Goal: Task Accomplishment & Management: Manage account settings

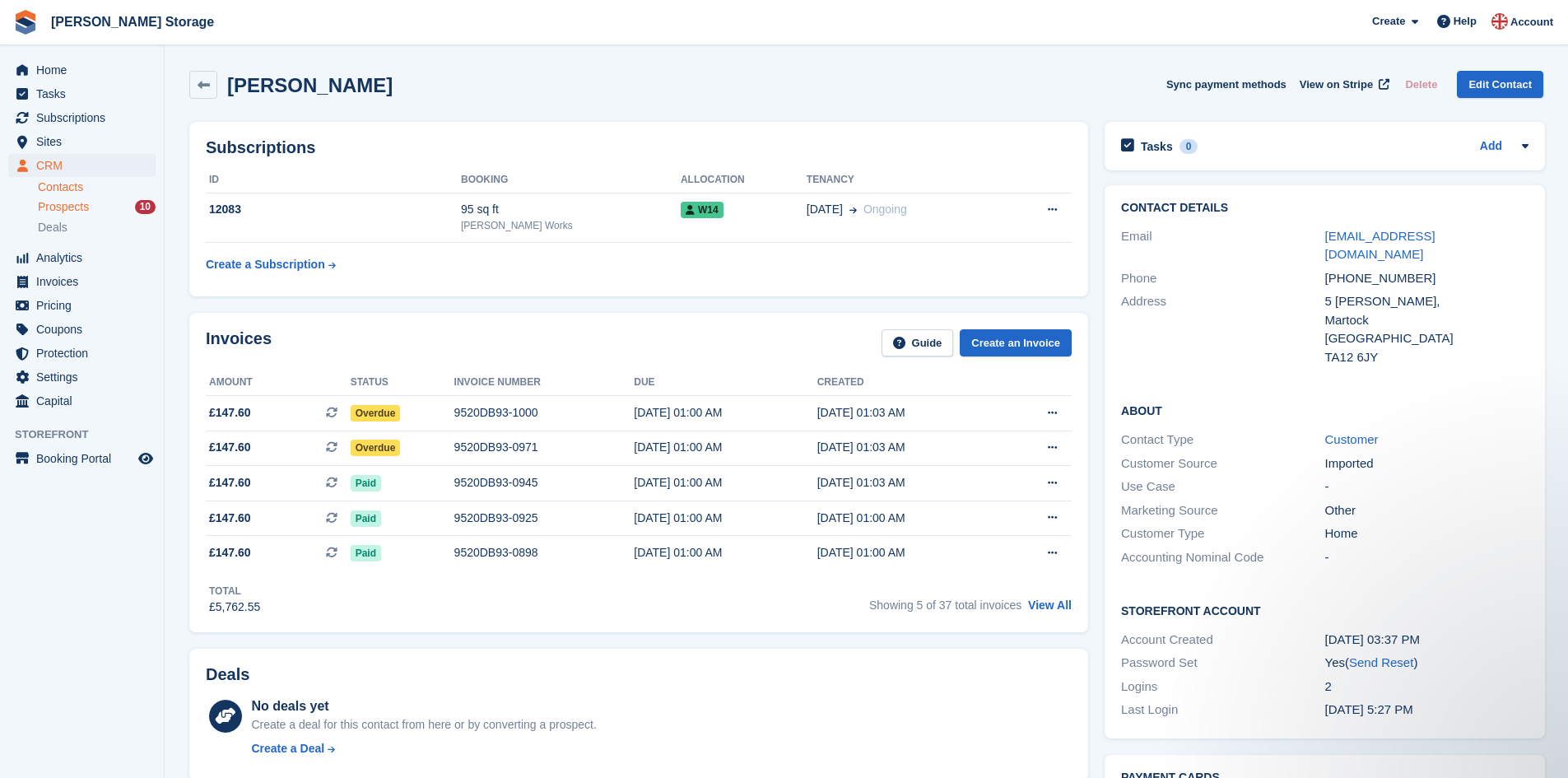
click at [106, 205] on div "Prospects 10" at bounding box center [96, 207] width 118 height 15
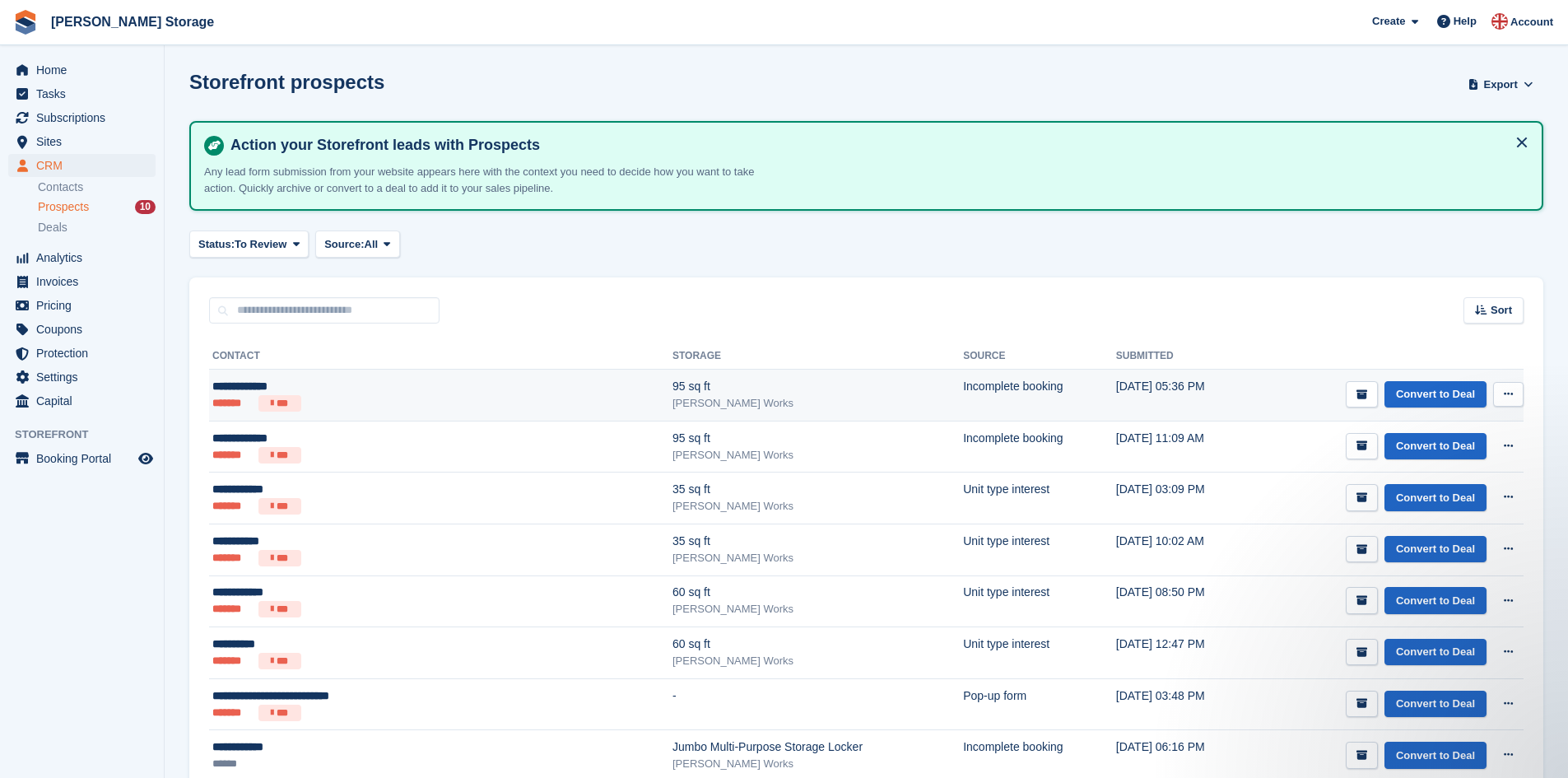
click at [423, 391] on div "**********" at bounding box center [362, 386] width 300 height 17
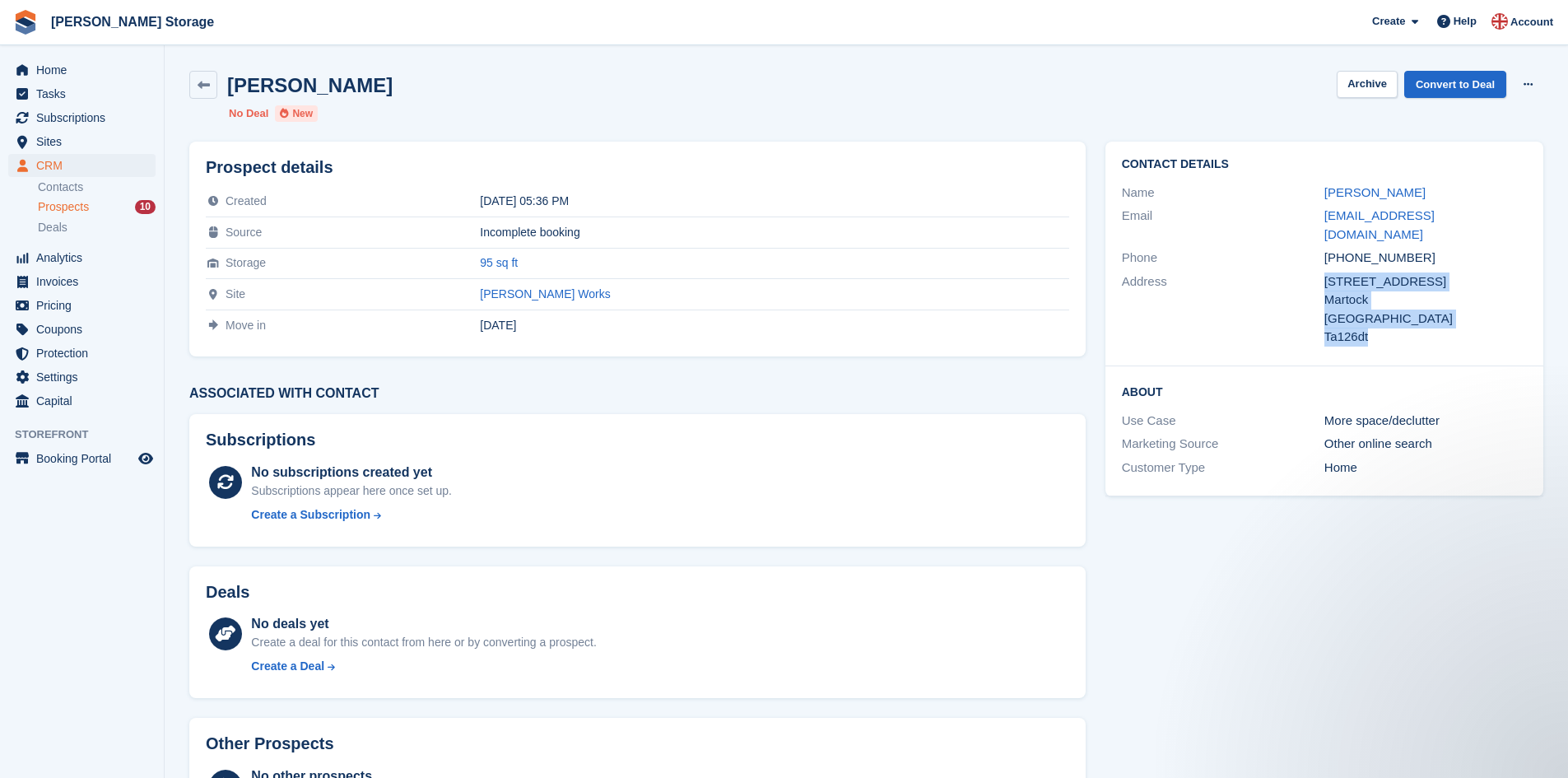
drag, startPoint x: 1371, startPoint y: 322, endPoint x: 1319, endPoint y: 276, distance: 69.4
click at [1319, 276] on div "Address 24 Beech Road Martock United Kingdom Ta126dt" at bounding box center [1324, 309] width 405 height 79
copy div "24 Beech Road Martock United Kingdom Ta126dt"
click at [518, 263] on link "95 sq ft" at bounding box center [498, 262] width 38 height 14
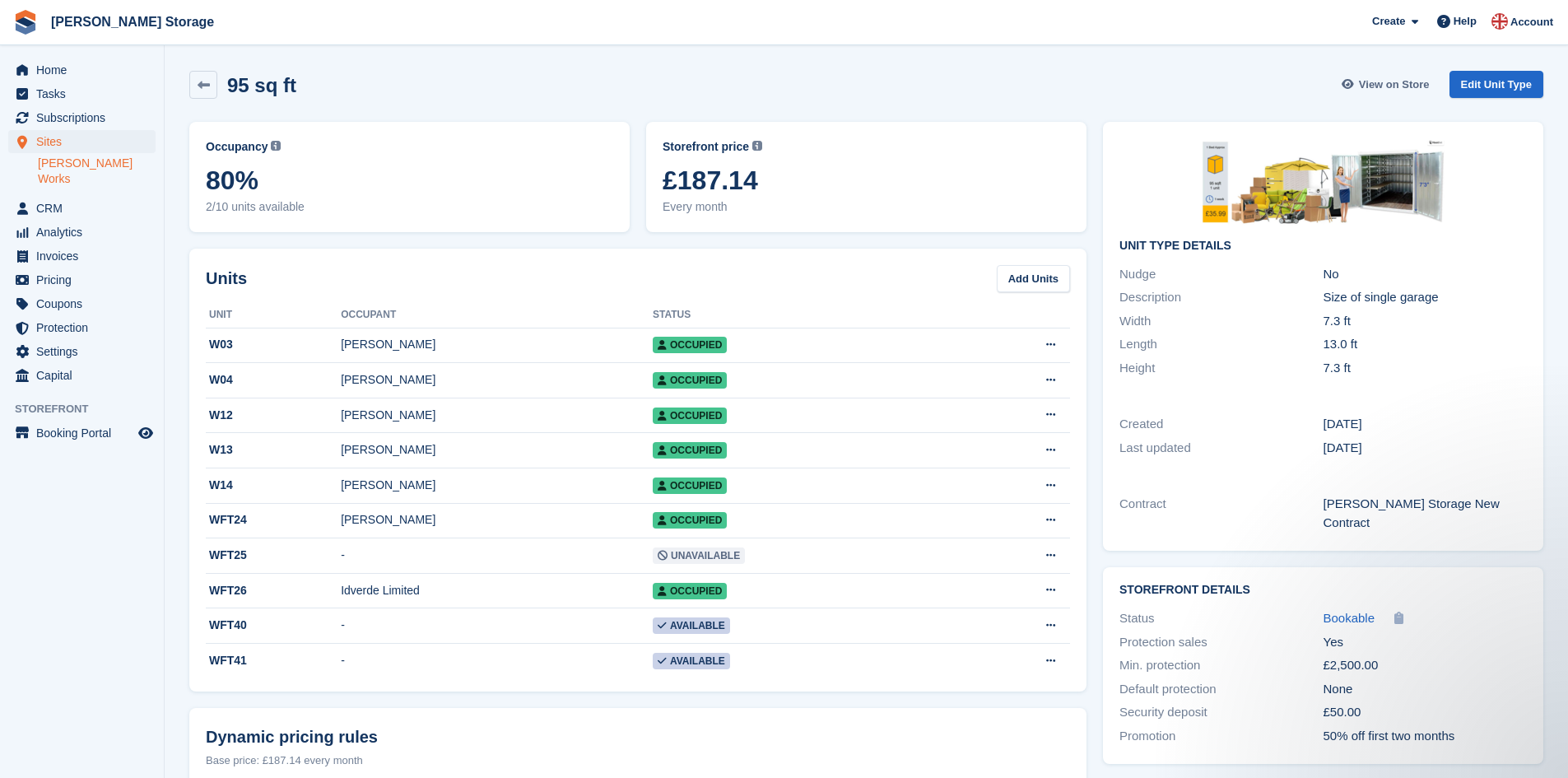
click at [1395, 88] on span "View on Store" at bounding box center [1395, 84] width 71 height 16
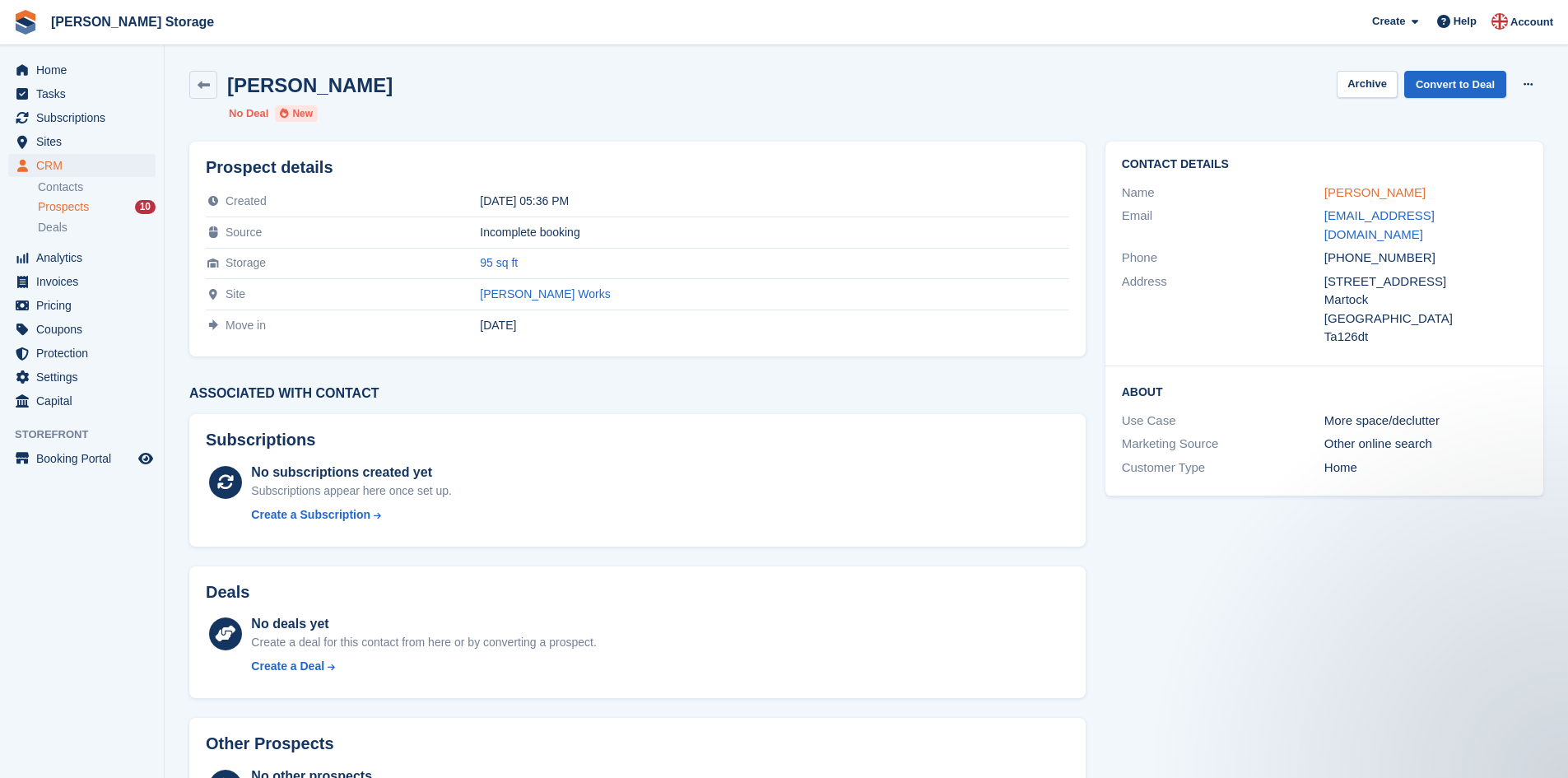
click at [1360, 193] on link "[PERSON_NAME]" at bounding box center [1375, 192] width 102 height 14
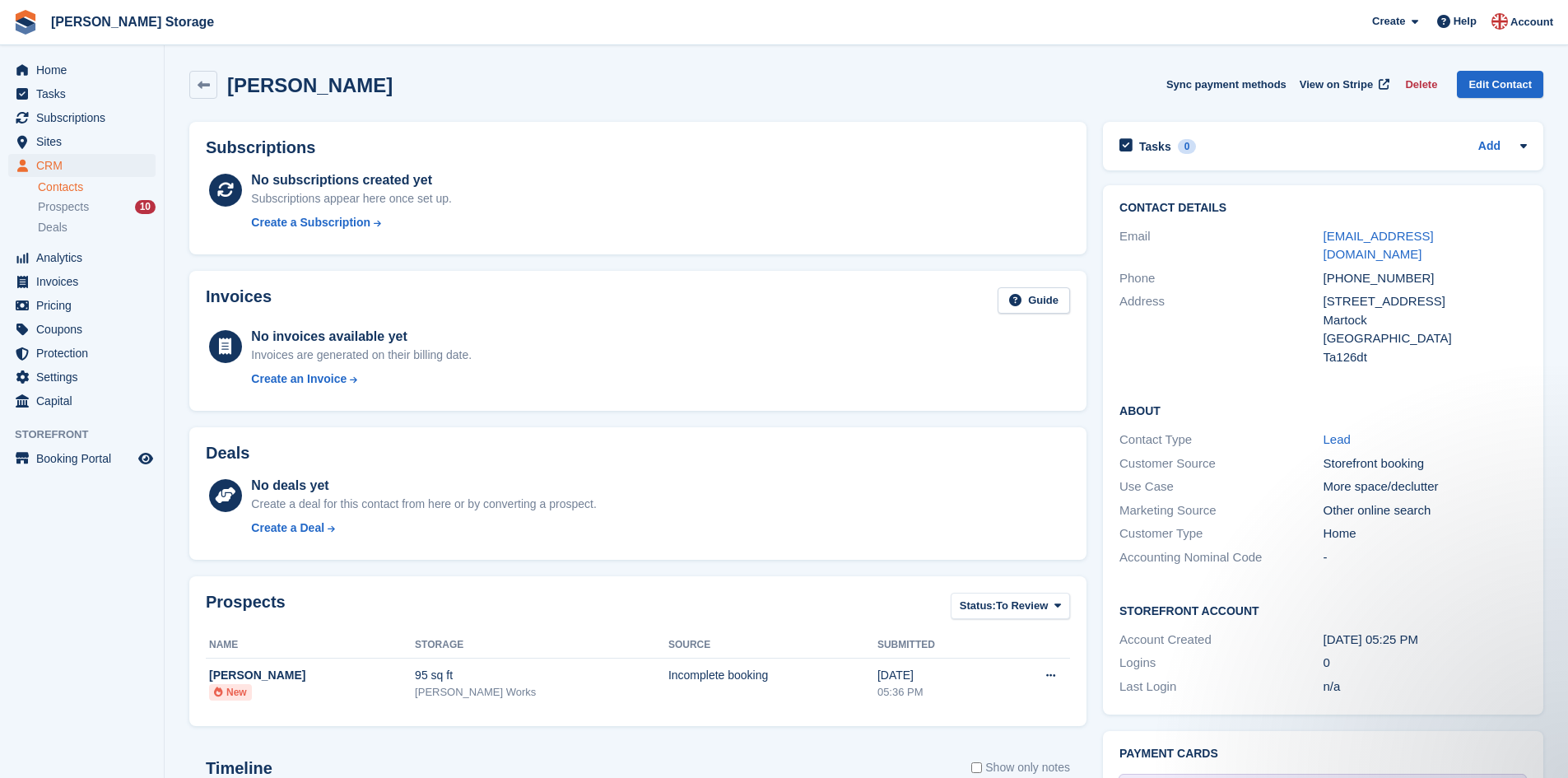
drag, startPoint x: 821, startPoint y: 235, endPoint x: 825, endPoint y: 254, distance: 19.4
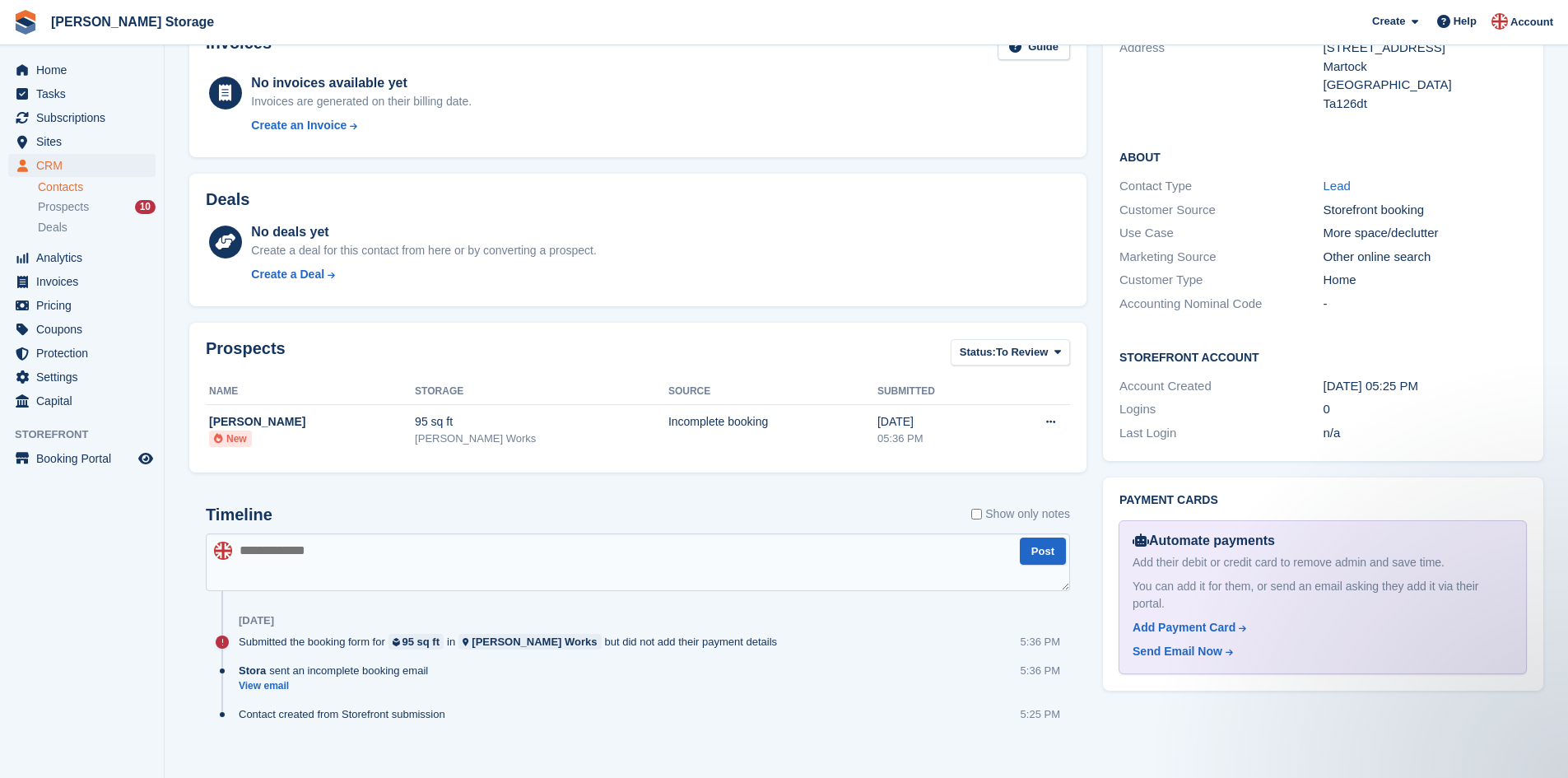
scroll to position [270, 0]
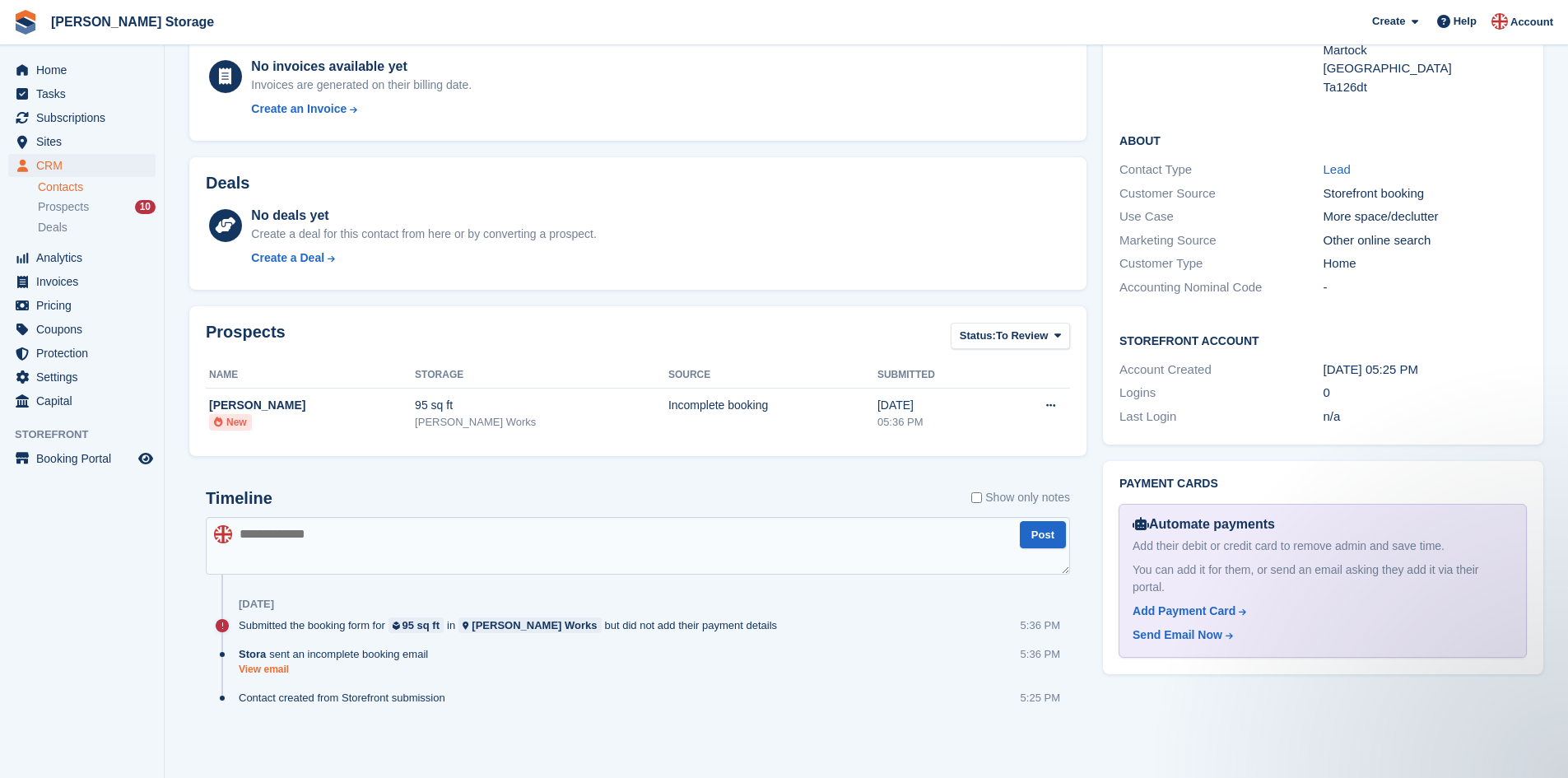
click at [256, 669] on link "View email" at bounding box center [337, 670] width 197 height 14
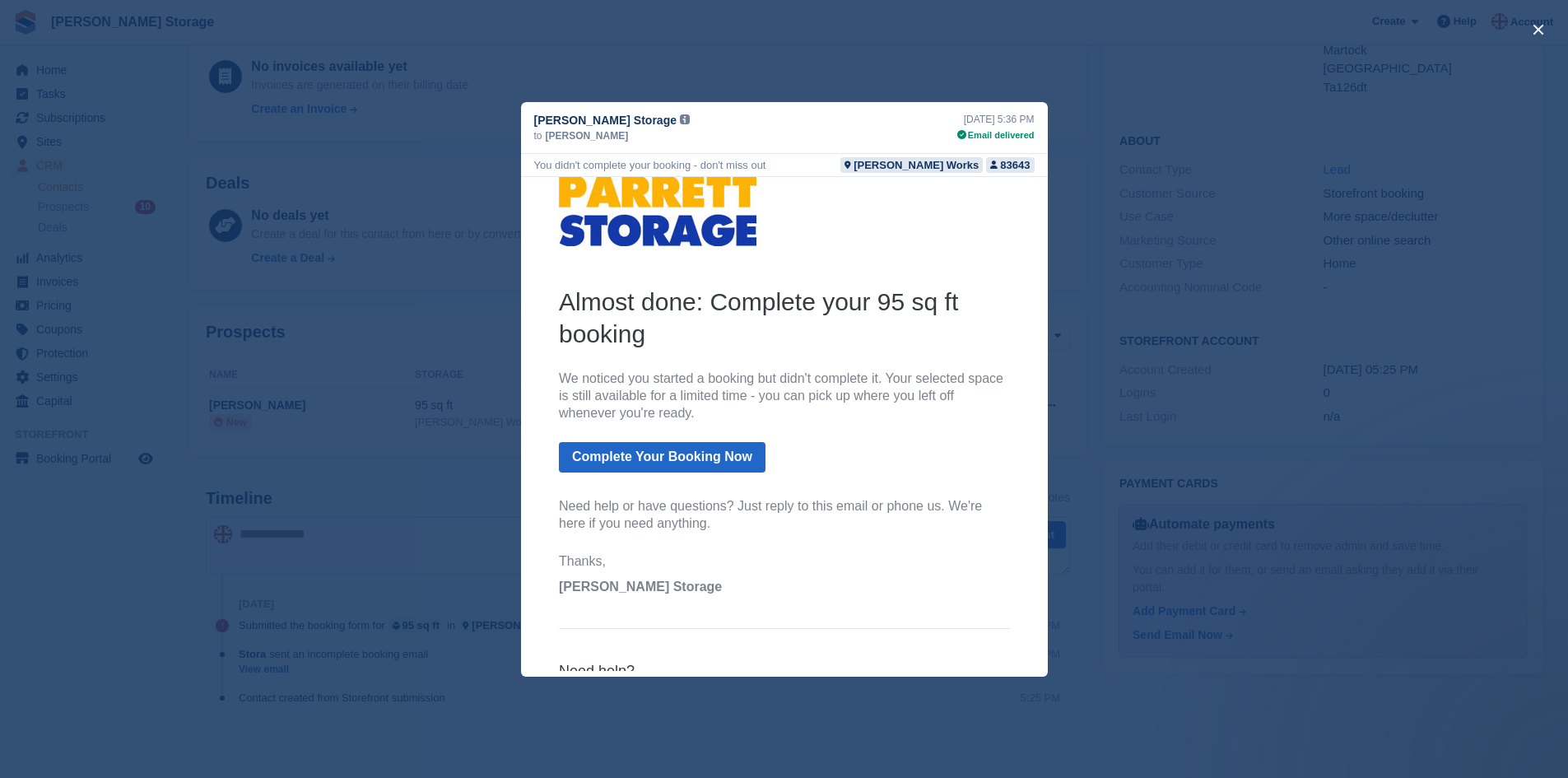
scroll to position [0, 0]
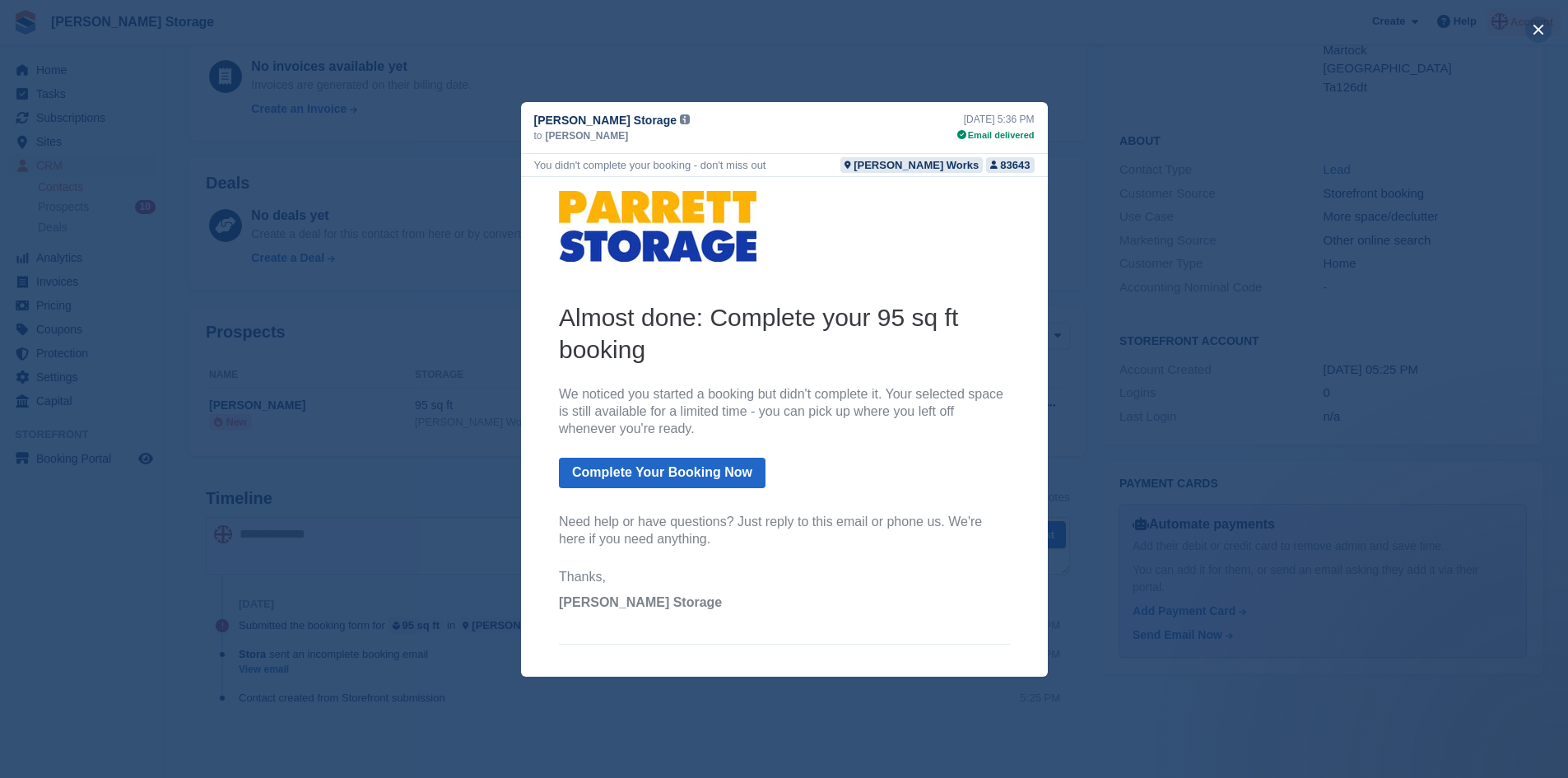
click at [1535, 27] on button "close" at bounding box center [1538, 29] width 26 height 26
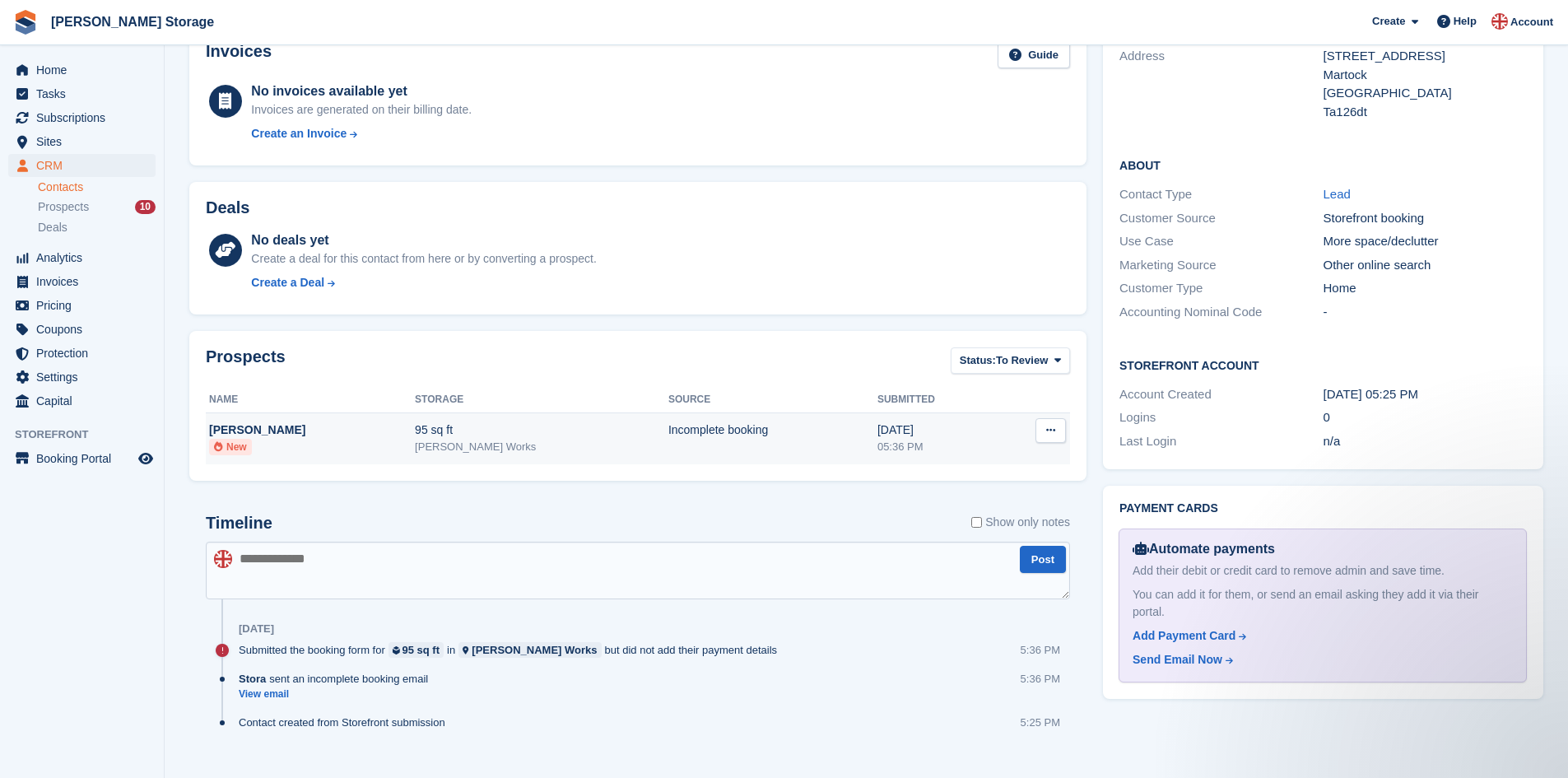
scroll to position [250, 0]
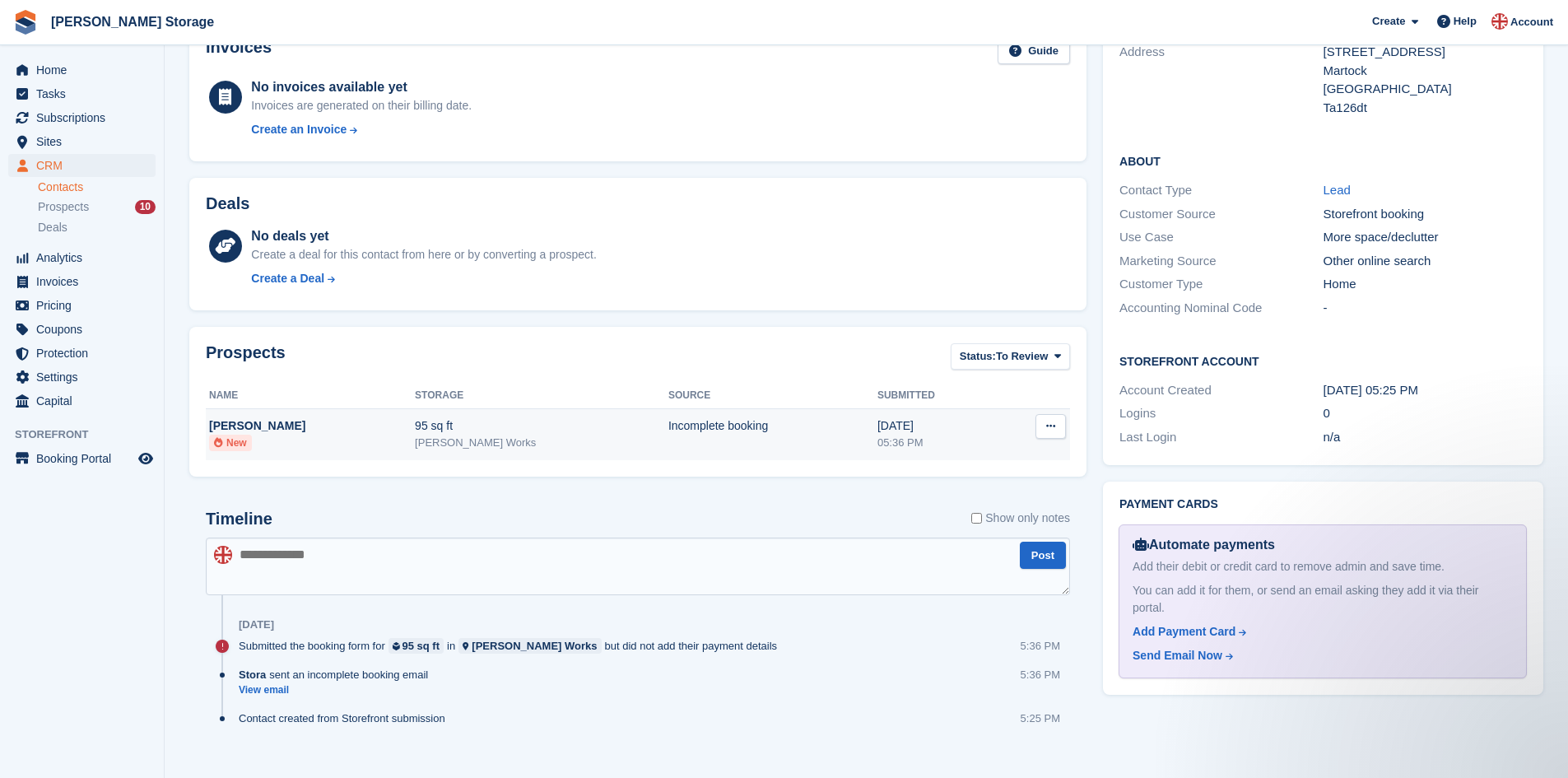
click at [1054, 423] on icon at bounding box center [1050, 426] width 9 height 11
click at [668, 430] on div "Incomplete booking" at bounding box center [773, 426] width 209 height 17
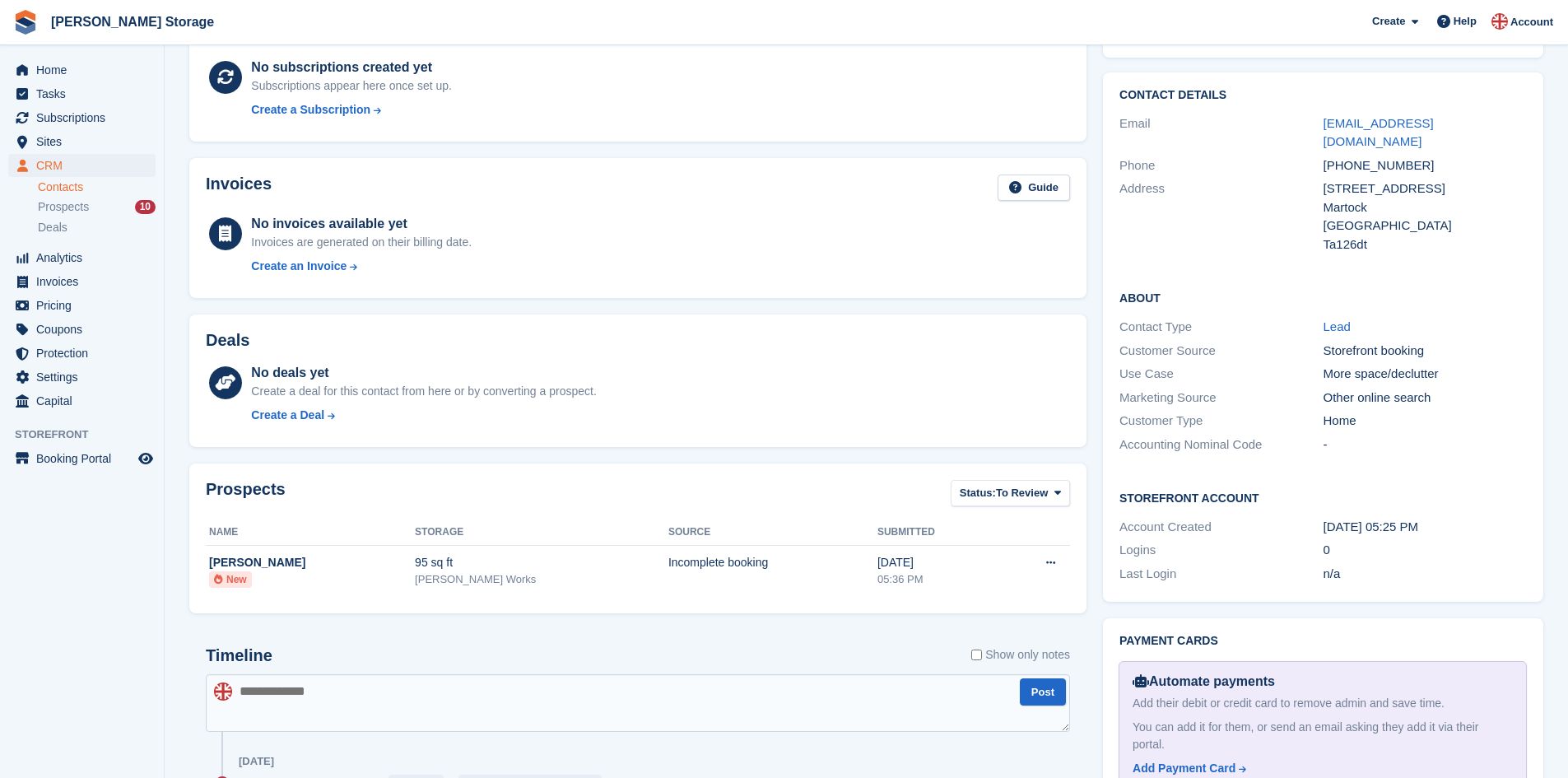
scroll to position [124, 0]
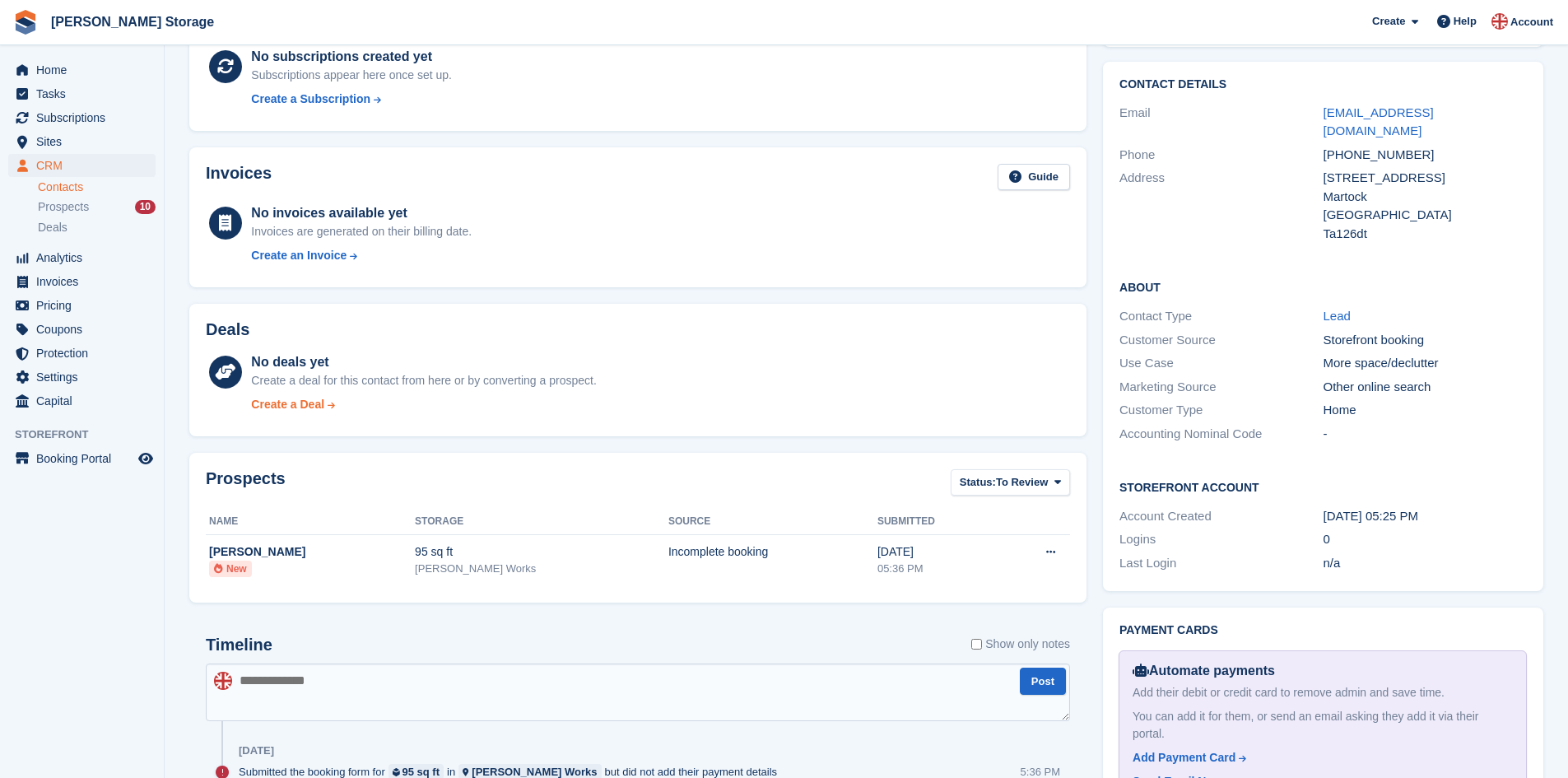
click at [310, 403] on div "Create a Deal" at bounding box center [288, 405] width 74 height 17
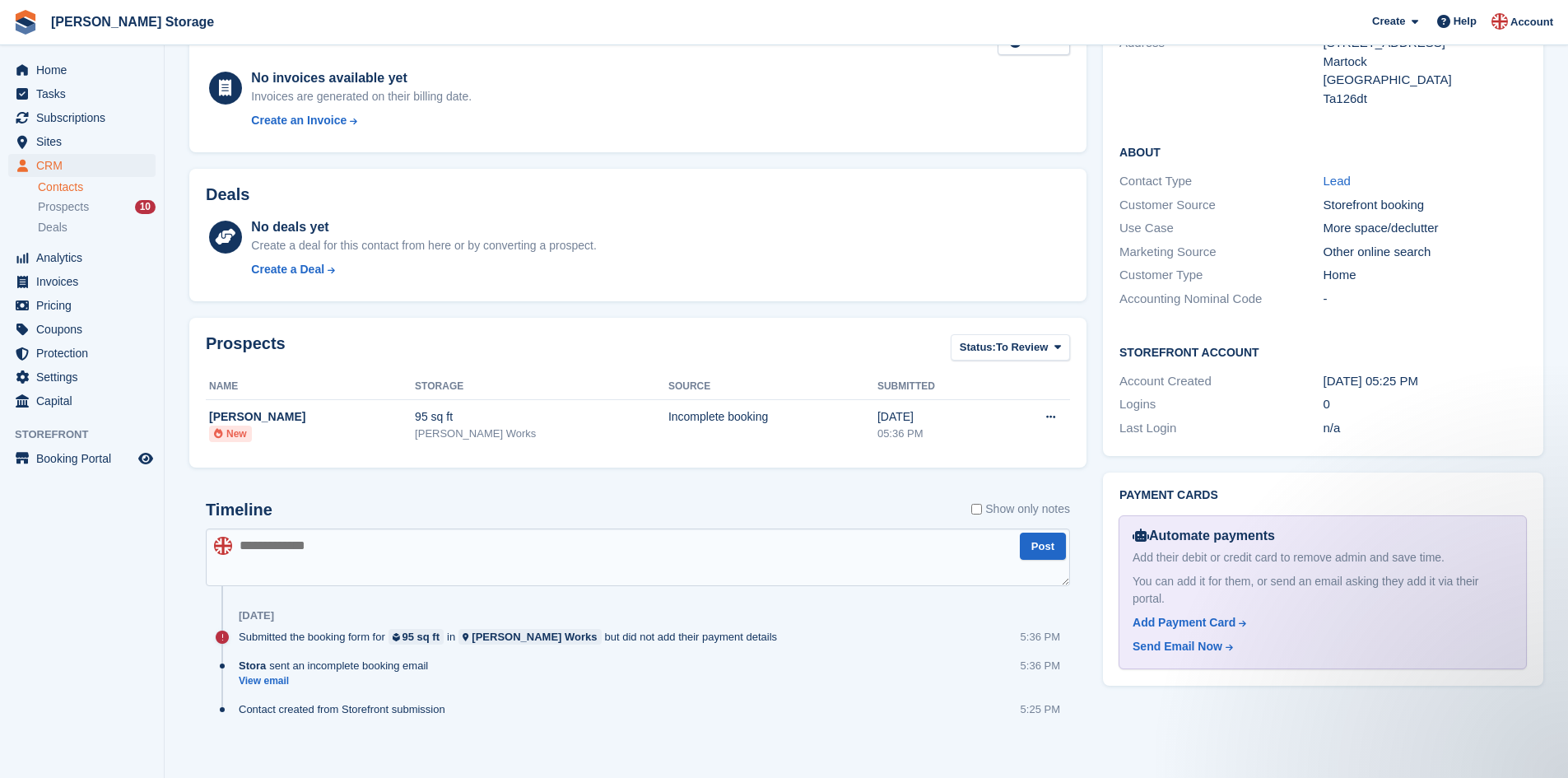
scroll to position [270, 0]
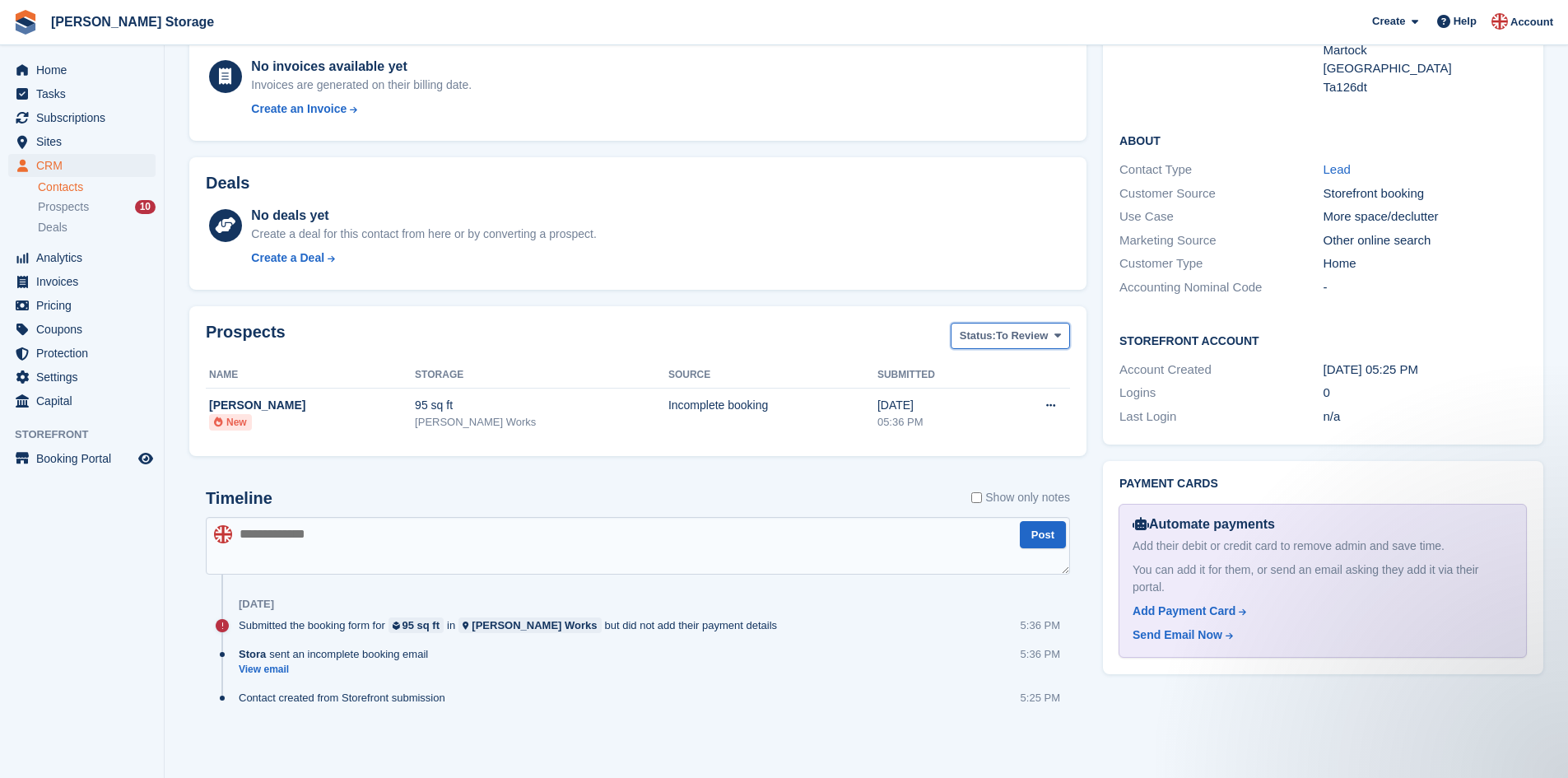
click at [1048, 341] on button "Status: To Review" at bounding box center [1010, 336] width 119 height 27
click at [1048, 339] on button "Status: To Review" at bounding box center [1010, 336] width 119 height 27
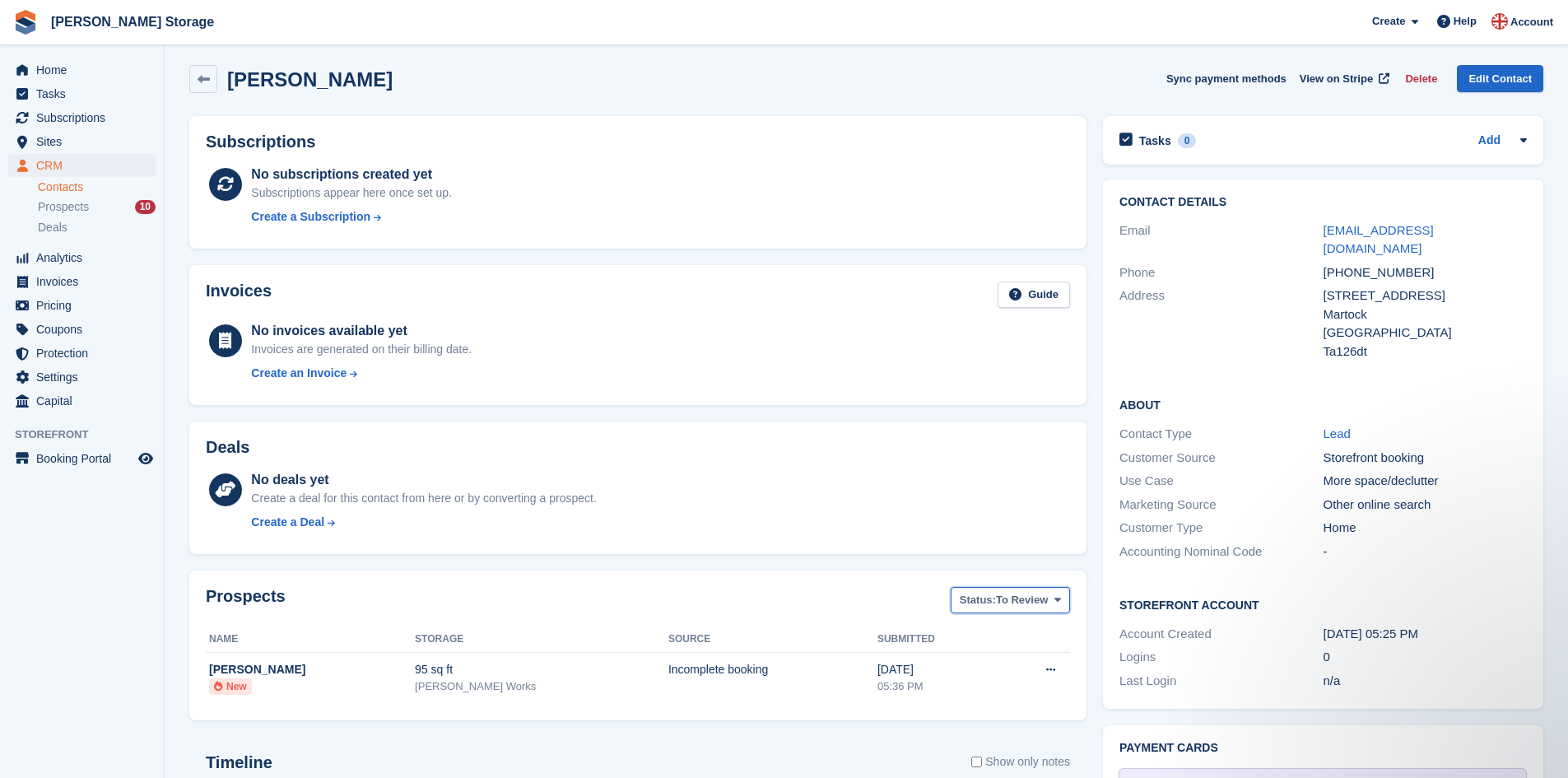
scroll to position [0, 0]
